Goal: Information Seeking & Learning: Learn about a topic

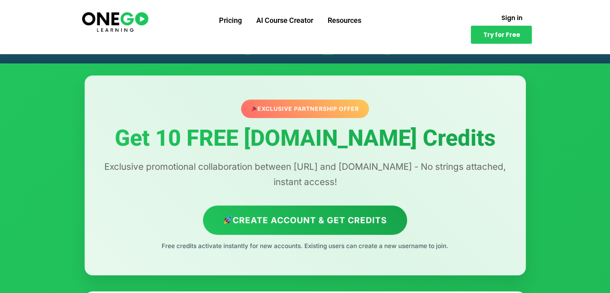
click at [313, 113] on div "Exclusive Partnership Offer" at bounding box center [304, 108] width 131 height 19
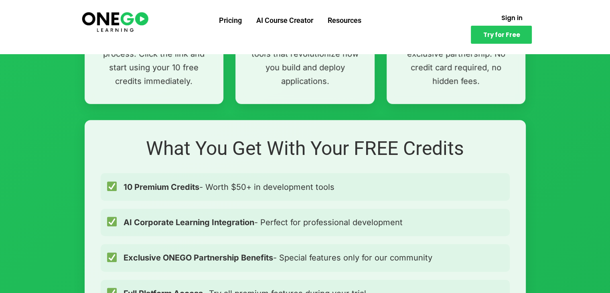
scroll to position [768, 0]
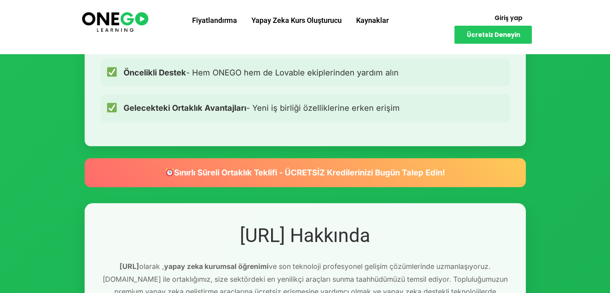
scroll to position [1046, 0]
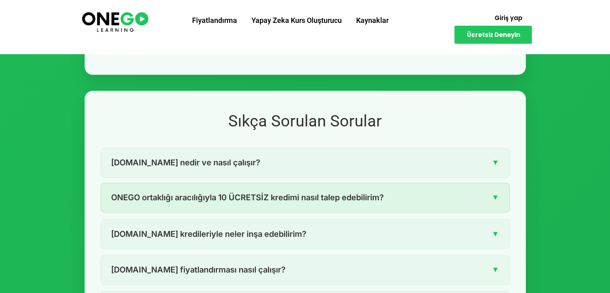
click at [414, 201] on div "ONEGO ortaklığı aracılığıyla 10 ÜCRETSİZ kredimi nasıl talep edebilirim? ▼" at bounding box center [305, 197] width 408 height 29
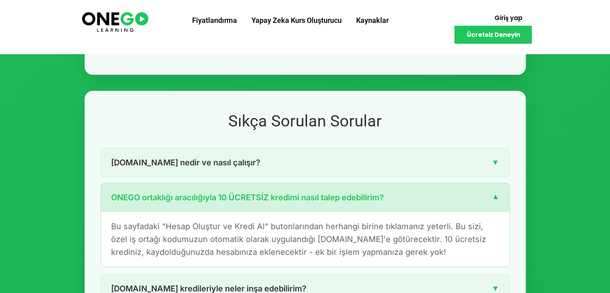
click at [414, 201] on div "ONEGO ortaklığı aracılığıyla 10 ÜCRETSİZ kredimi nasıl talep edebilirim? ▼" at bounding box center [305, 197] width 408 height 29
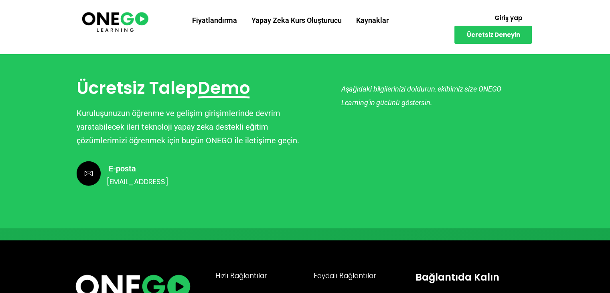
scroll to position [2252, 0]
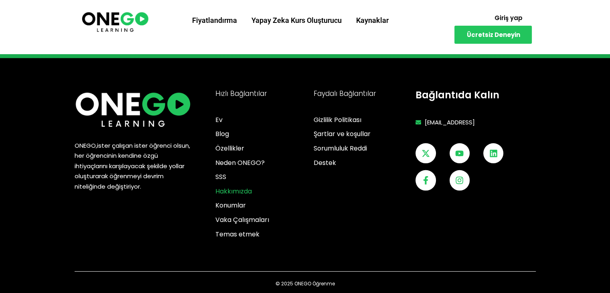
click at [228, 186] on font "Hakkımızda" at bounding box center [233, 190] width 36 height 9
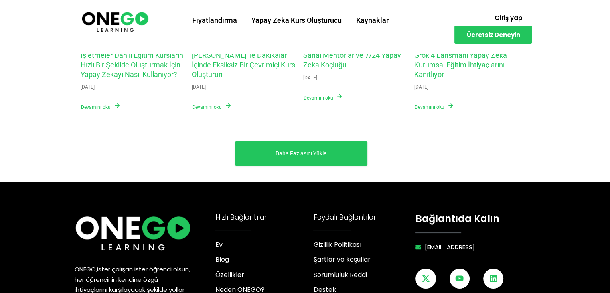
scroll to position [3211, 0]
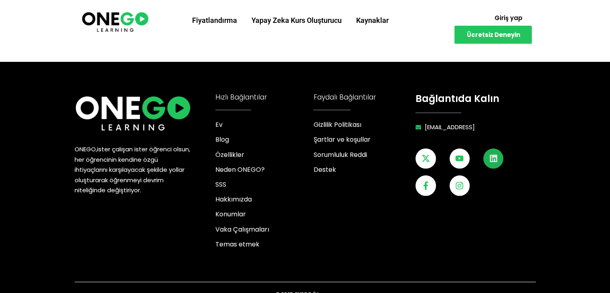
drag, startPoint x: 504, startPoint y: 143, endPoint x: 492, endPoint y: 146, distance: 11.9
click at [492, 148] on div "X-twitter YouTube Linkedin Facebook-f Instagram" at bounding box center [475, 175] width 120 height 54
click at [492, 155] on icon at bounding box center [493, 158] width 7 height 7
click at [221, 180] on font "SSS" at bounding box center [220, 184] width 11 height 9
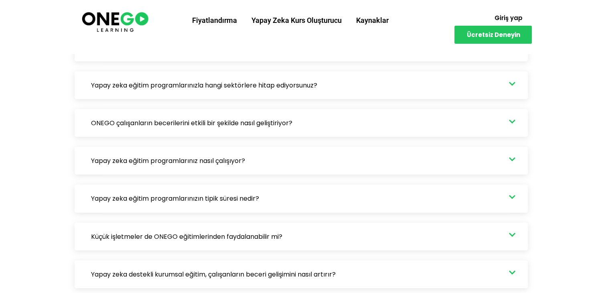
scroll to position [2388, 0]
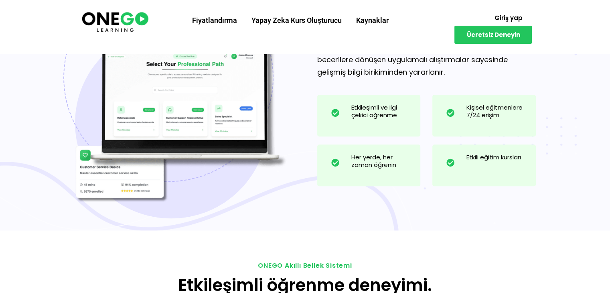
scroll to position [747, 0]
